Goal: Find specific page/section

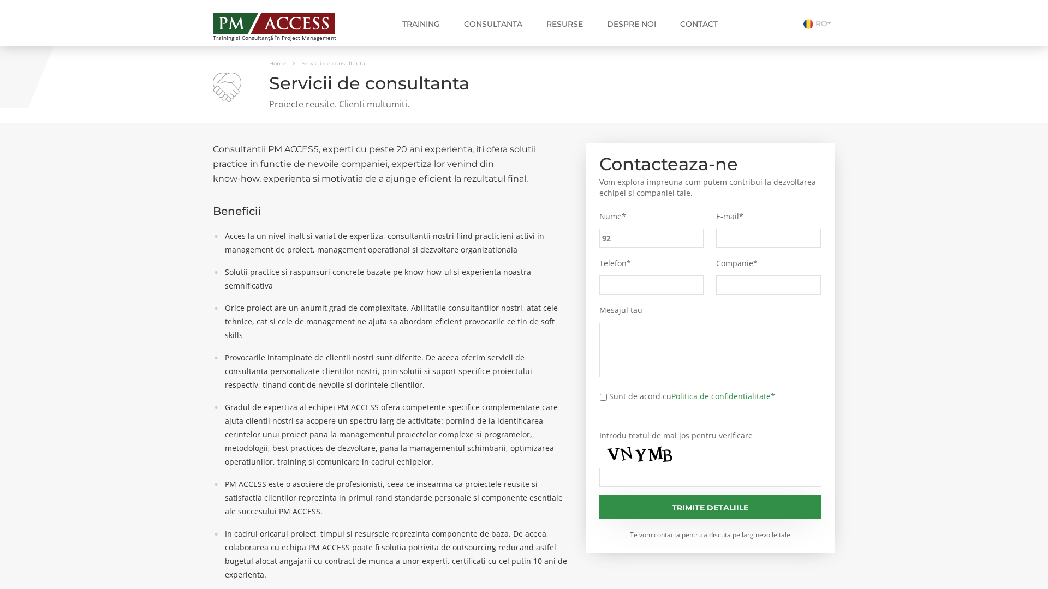
type input "92a"
type input "e35"
type input "0ff"
type input "51c"
